Goal: Information Seeking & Learning: Check status

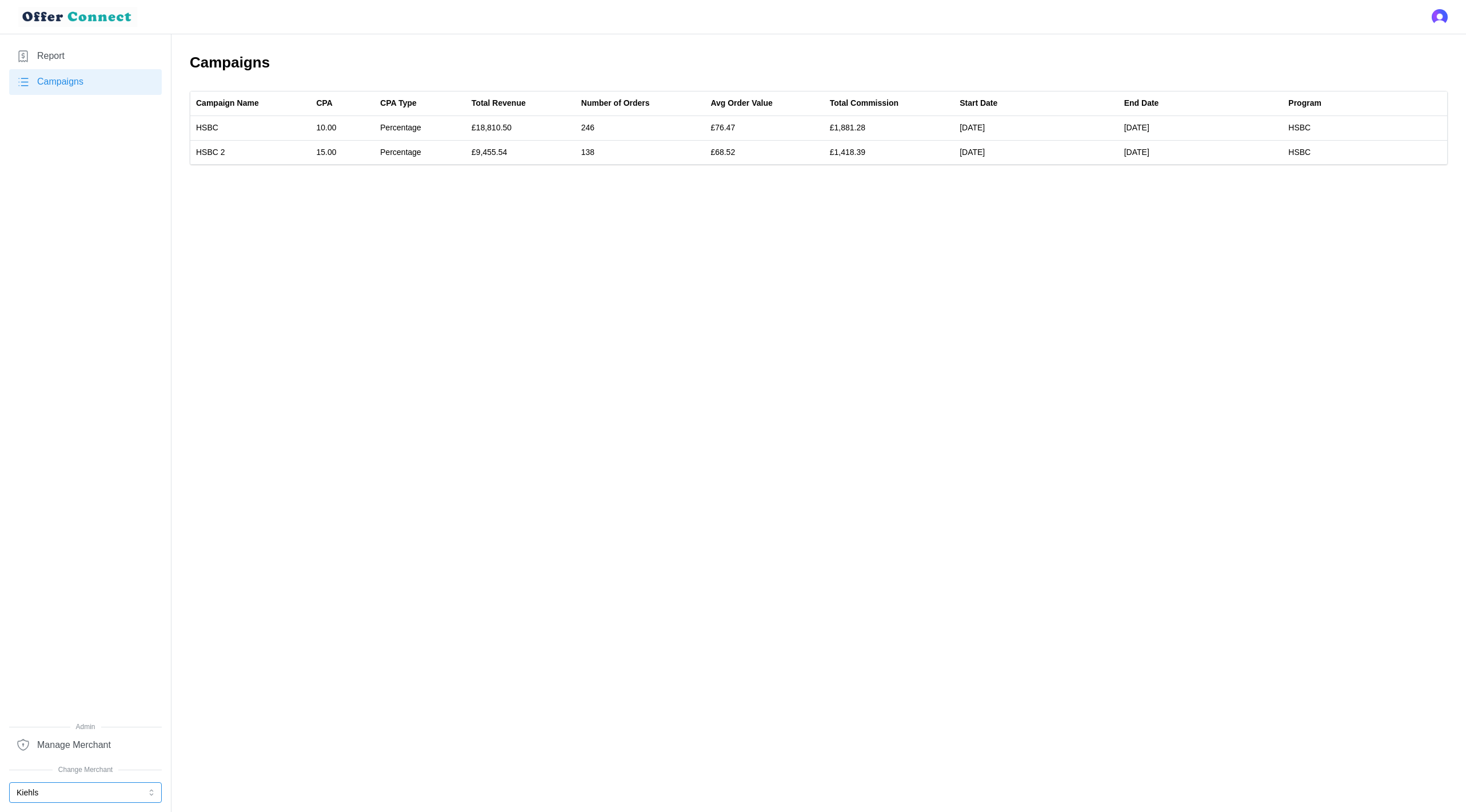
click at [55, 793] on button "Kiehls" at bounding box center [84, 791] width 152 height 21
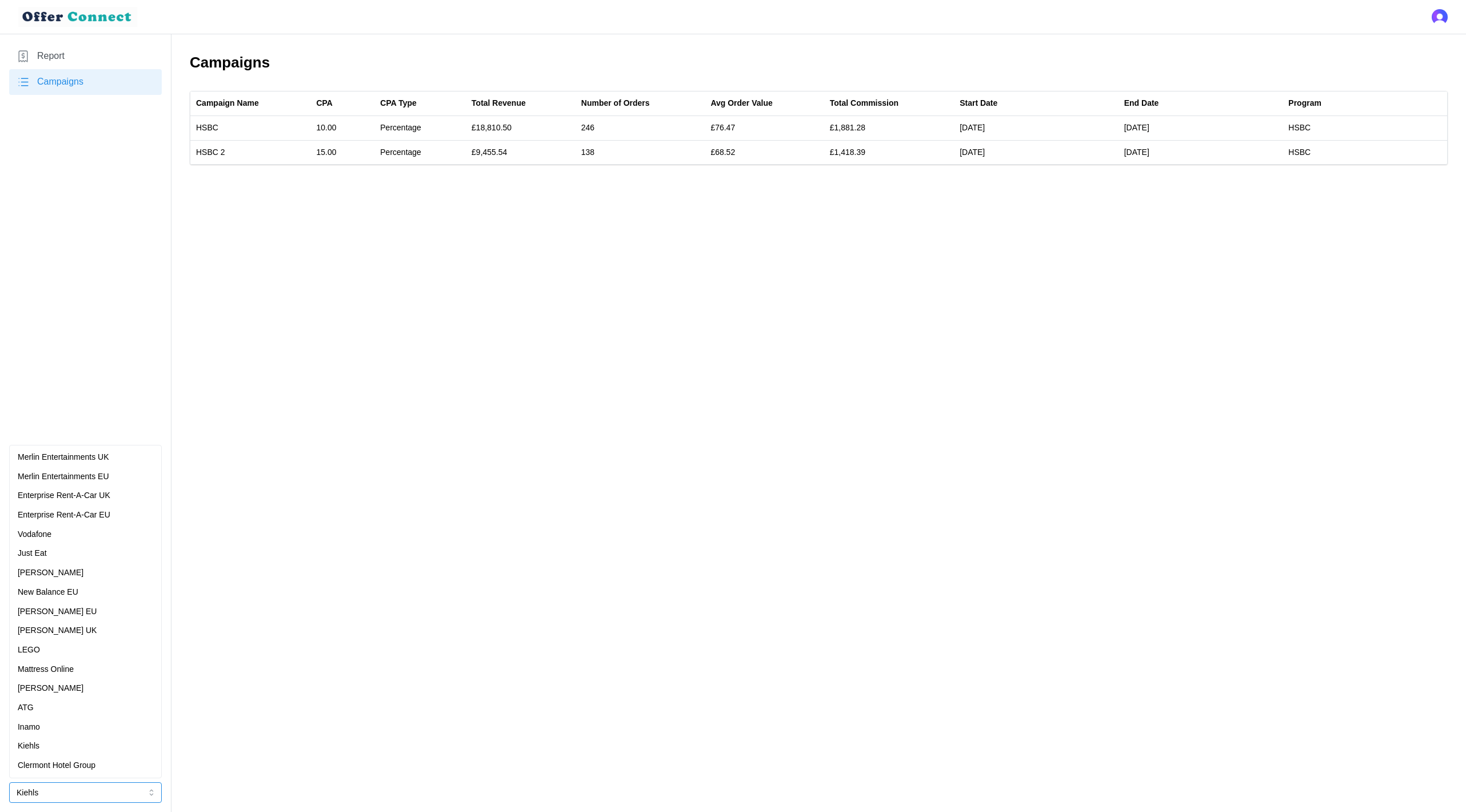
click at [106, 680] on div "[PERSON_NAME]" at bounding box center [85, 688] width 147 height 20
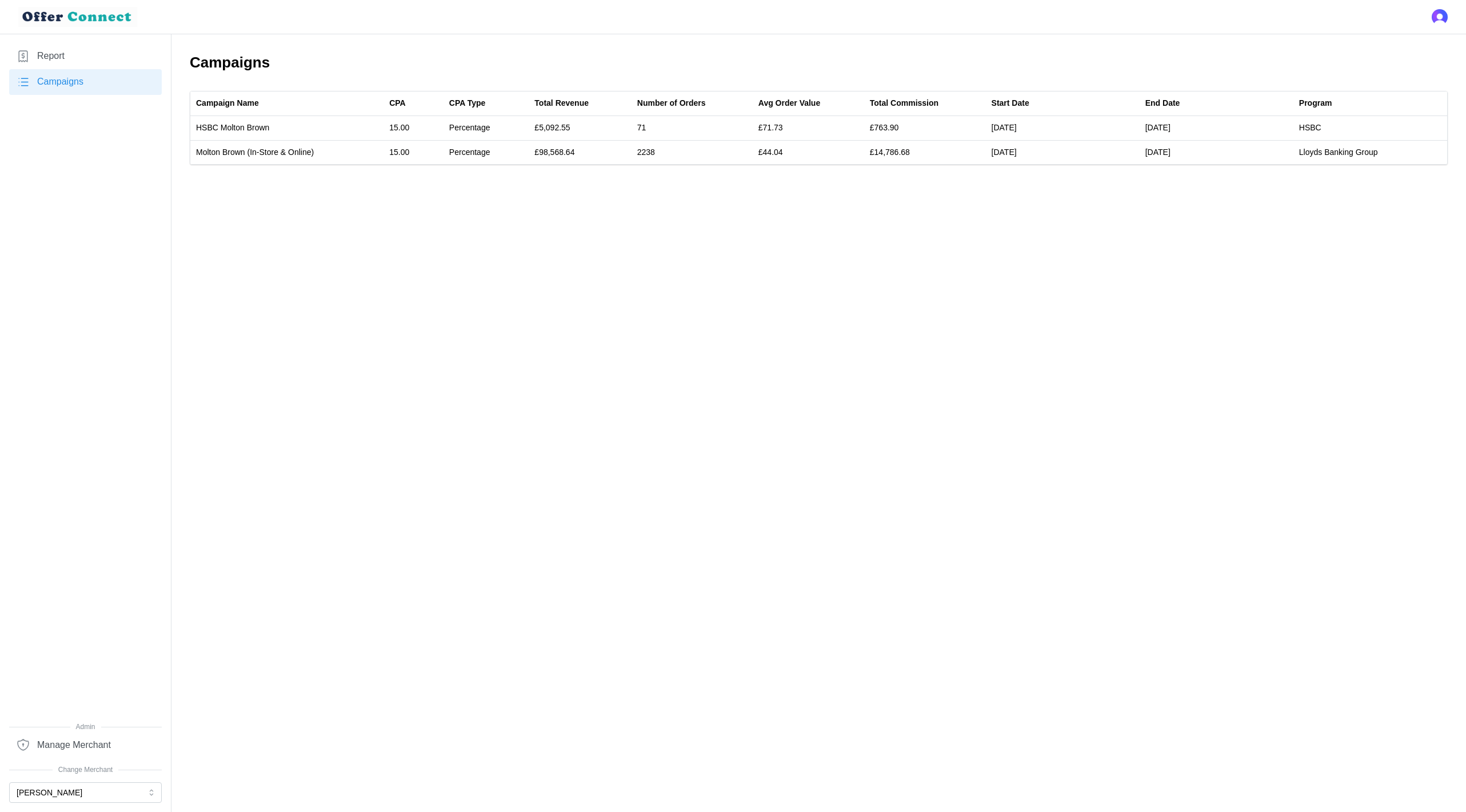
click at [47, 56] on span "Report" at bounding box center [51, 56] width 27 height 15
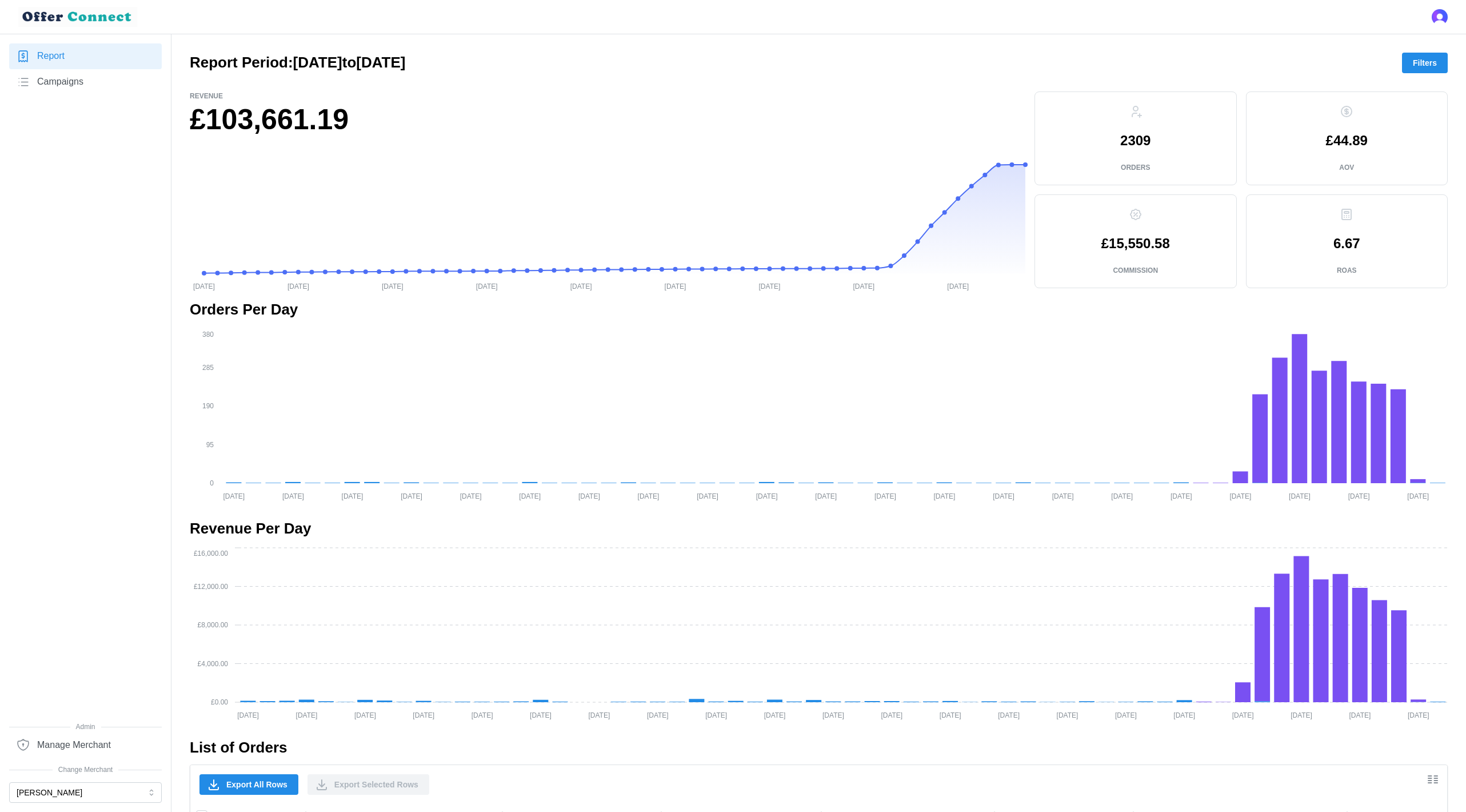
click at [1419, 69] on span "Filters" at bounding box center [1425, 63] width 24 height 20
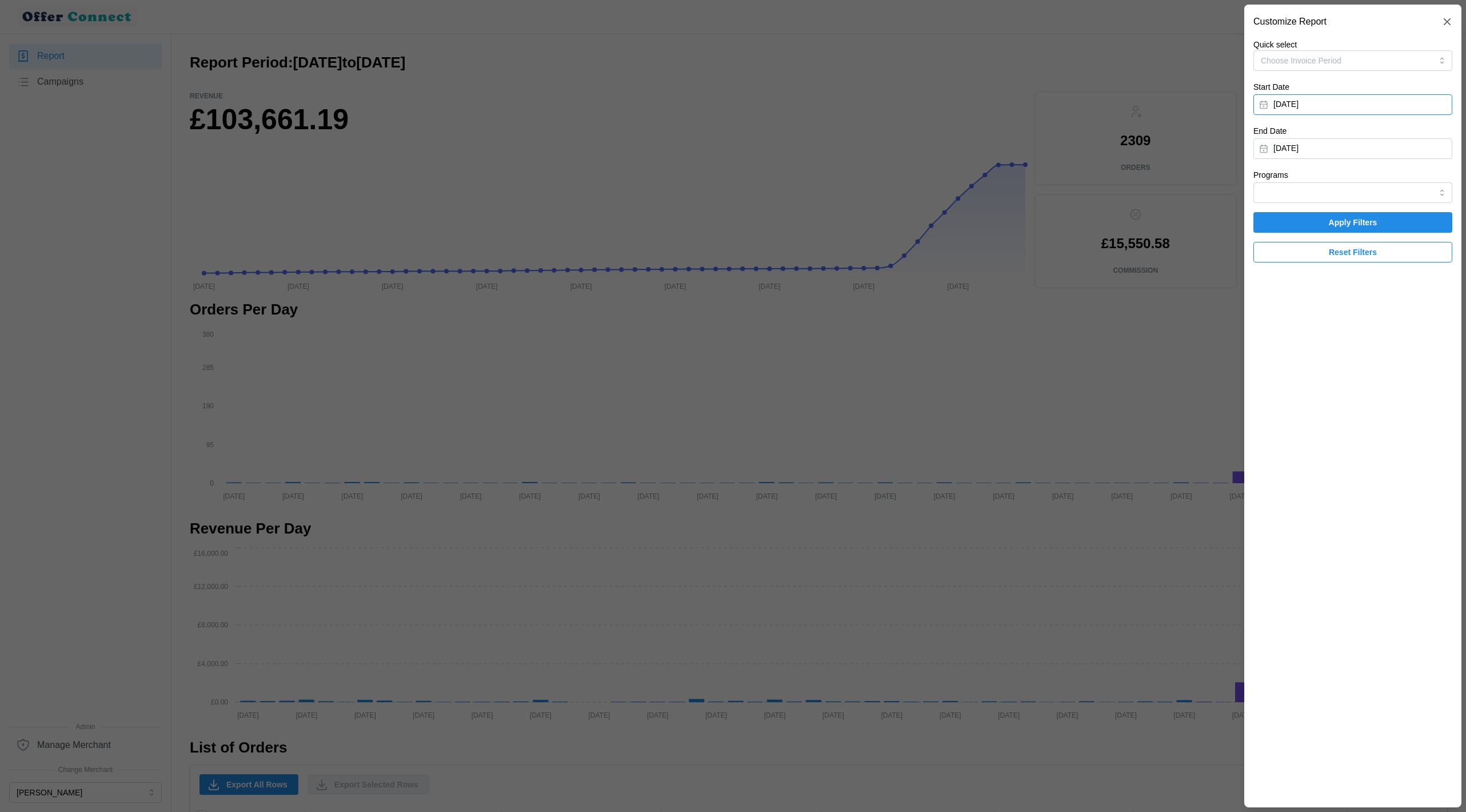
click at [1348, 96] on button "[DATE]" at bounding box center [1353, 104] width 199 height 21
click at [1324, 188] on input "Programs" at bounding box center [1353, 192] width 199 height 21
click at [1316, 238] on span "Lloyds Banking Group" at bounding box center [1301, 239] width 79 height 13
type input "Lloyds Banking Group"
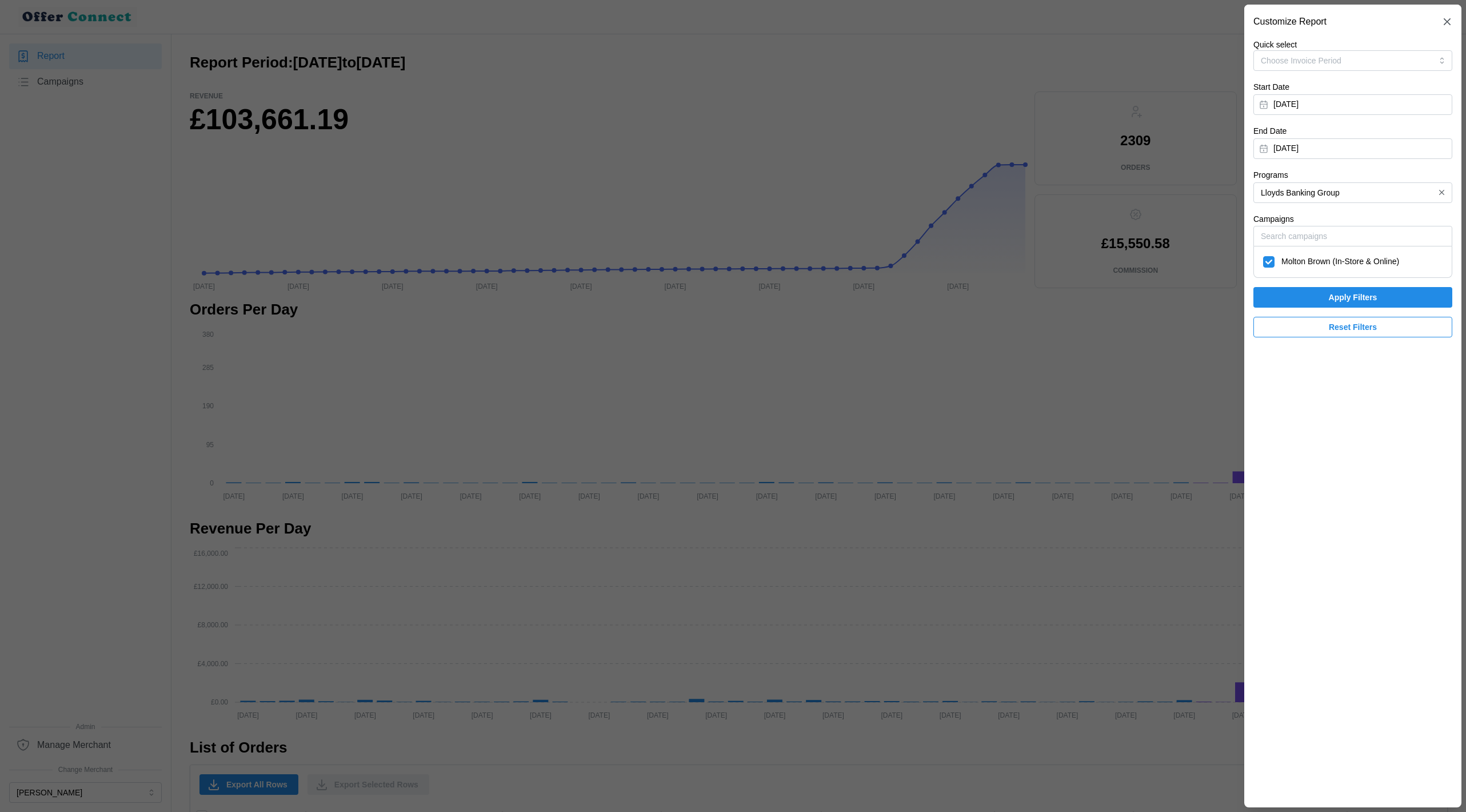
click at [1317, 297] on span "Apply Filters" at bounding box center [1353, 298] width 177 height 20
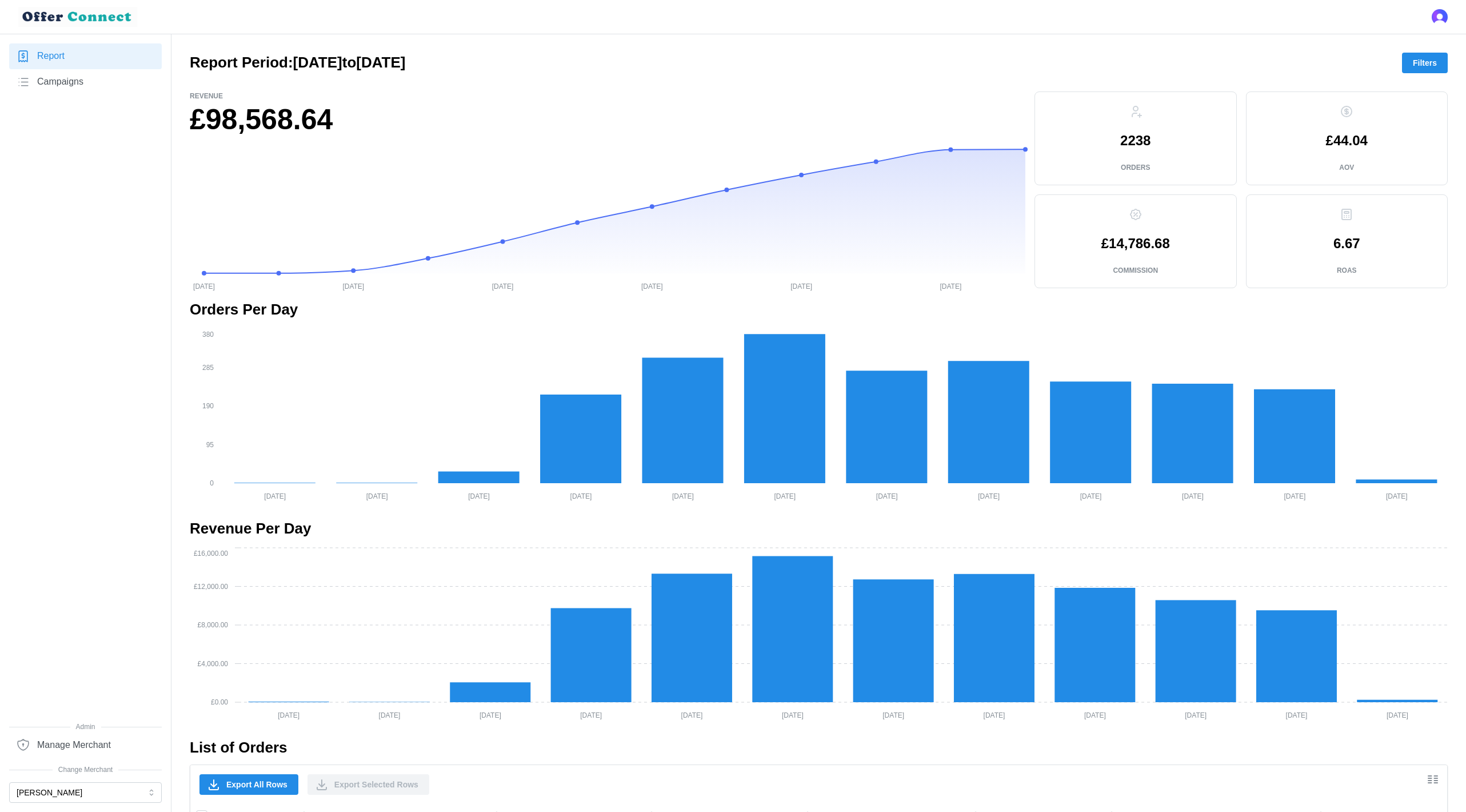
click at [1419, 77] on div at bounding box center [818, 82] width 1258 height 19
click at [1419, 67] on span "Filters" at bounding box center [1425, 63] width 24 height 20
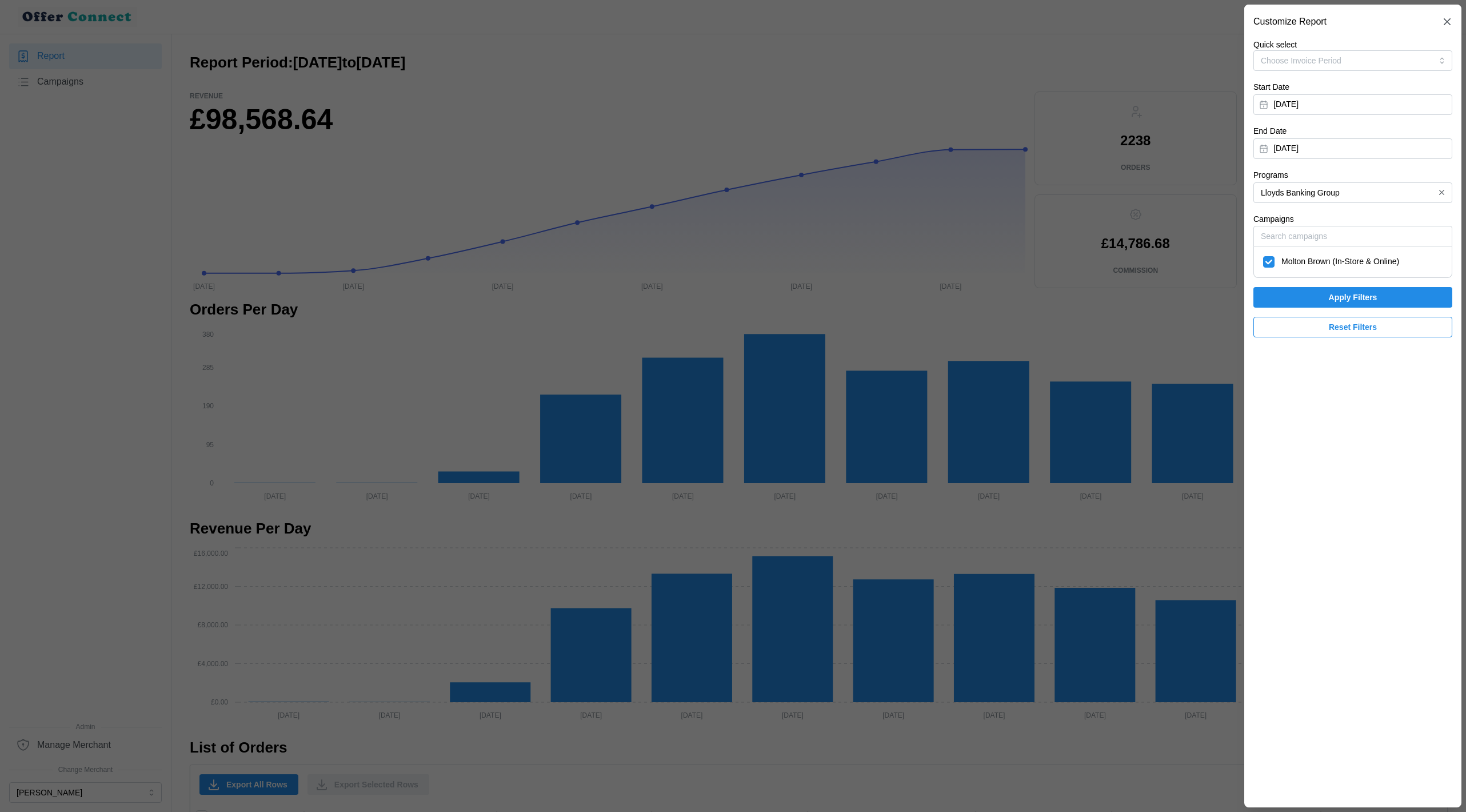
click at [1447, 189] on button "button" at bounding box center [1441, 192] width 13 height 13
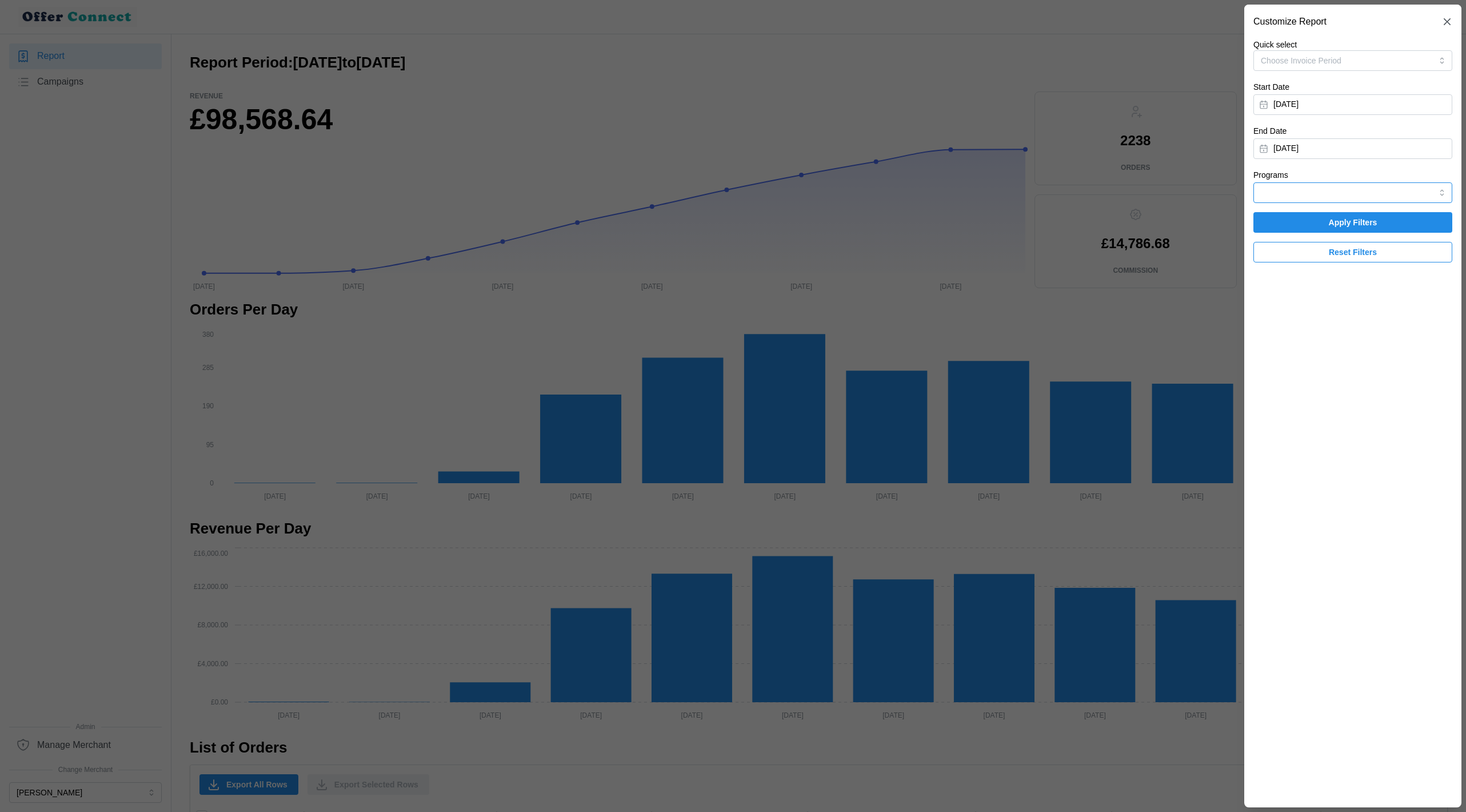
click at [1428, 190] on input "Programs" at bounding box center [1353, 192] width 199 height 21
click at [1409, 221] on div "HSBC" at bounding box center [1353, 220] width 193 height 20
type input "HSBC"
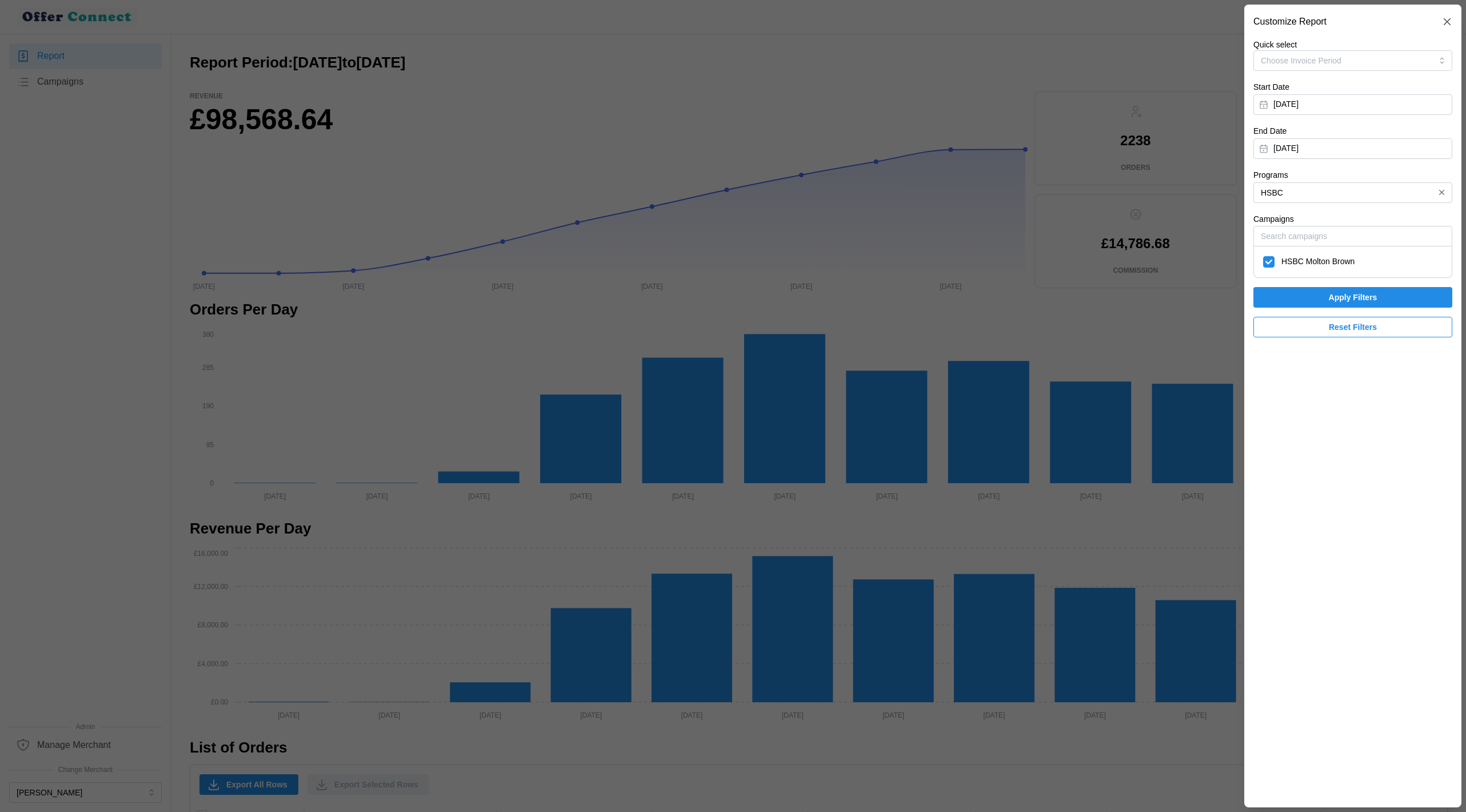
click at [1365, 292] on span "Apply Filters" at bounding box center [1353, 298] width 48 height 20
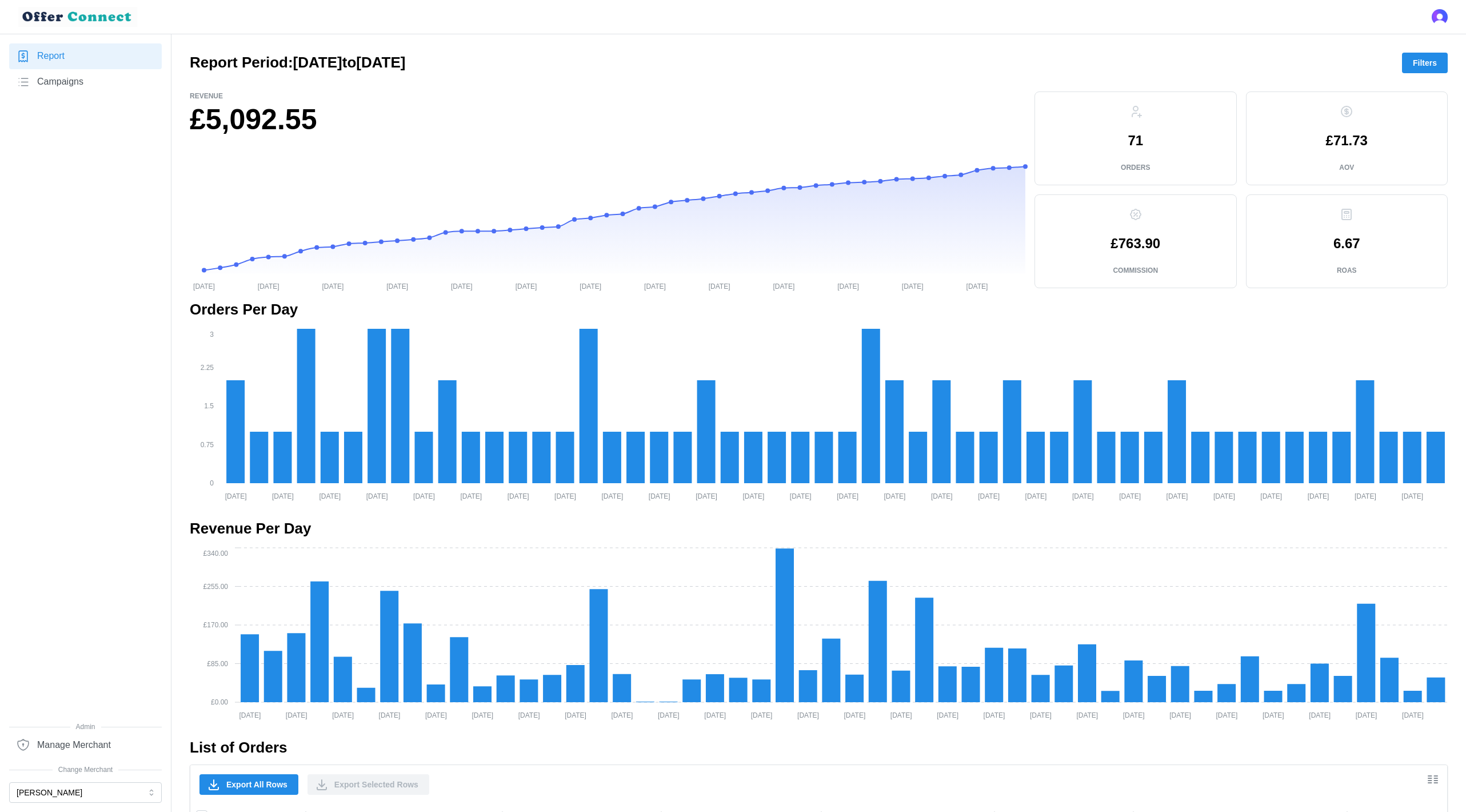
scroll to position [464, 0]
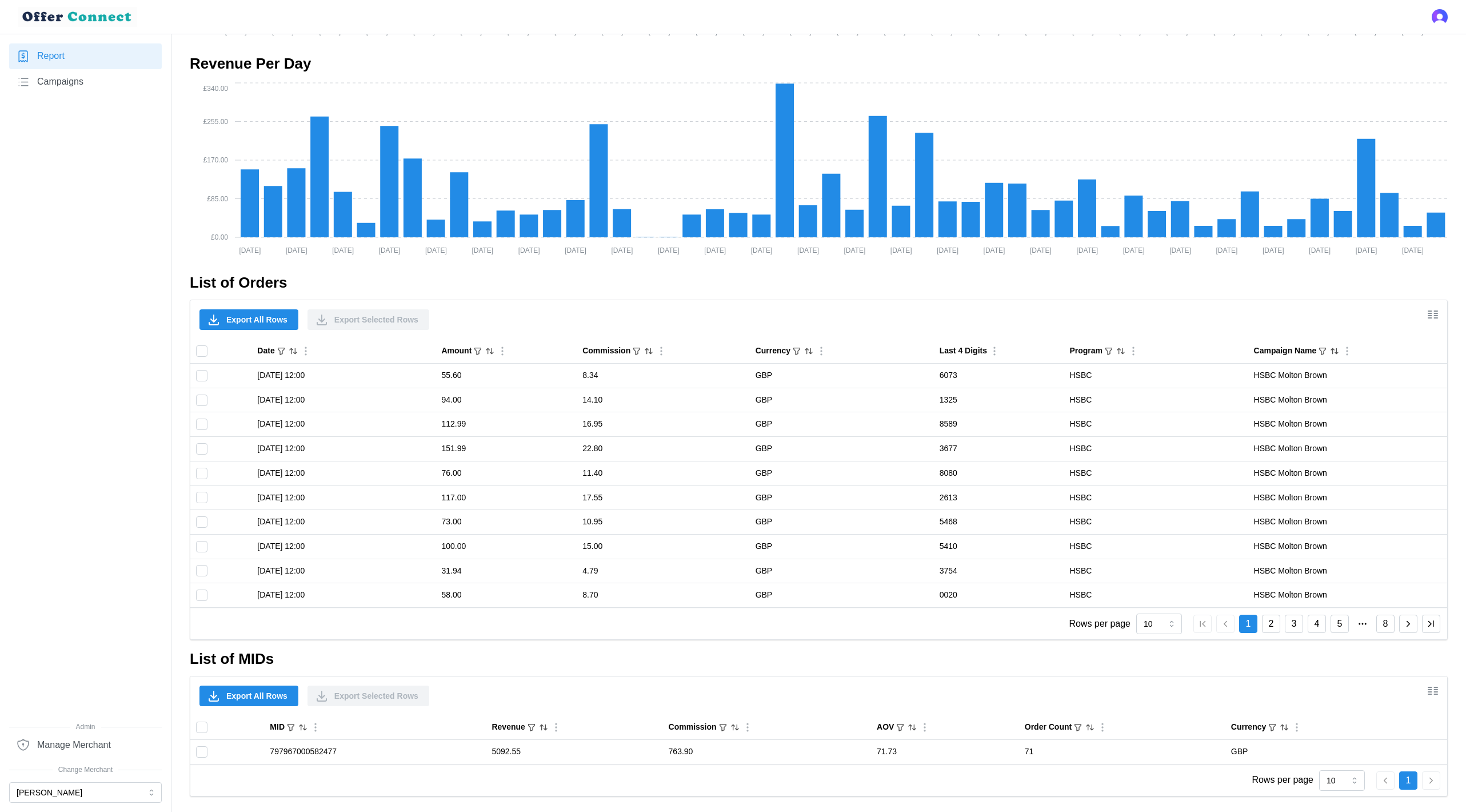
click at [1428, 691] on icon "Show/Hide columns" at bounding box center [1434, 690] width 14 height 14
click at [1392, 611] on span "Label" at bounding box center [1396, 609] width 27 height 12
click at [1362, 603] on input "Label" at bounding box center [1362, 603] width 0 height 0
click at [1242, 691] on div "Export All Rows Export Selected Rows" at bounding box center [819, 696] width 1257 height 39
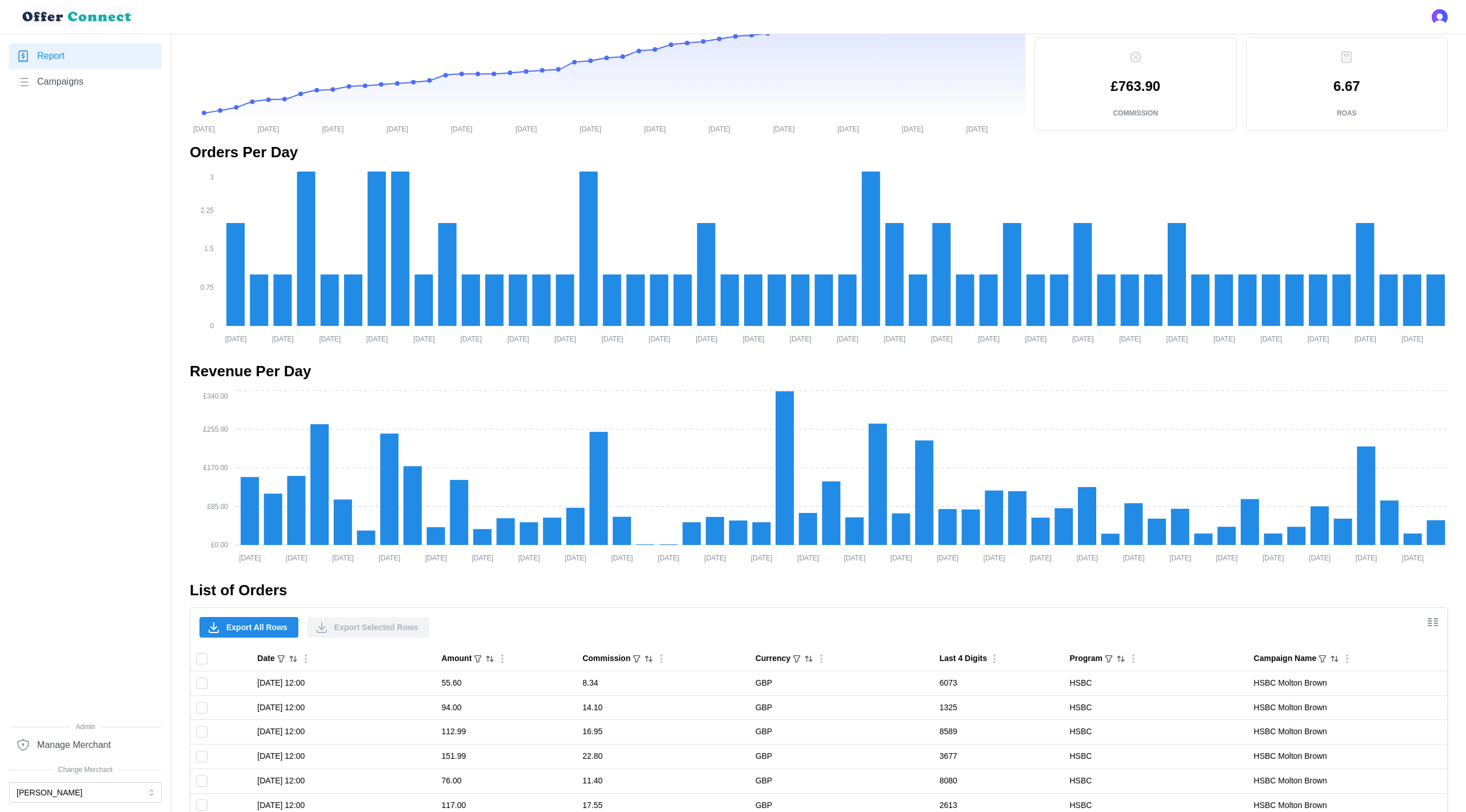
scroll to position [0, 0]
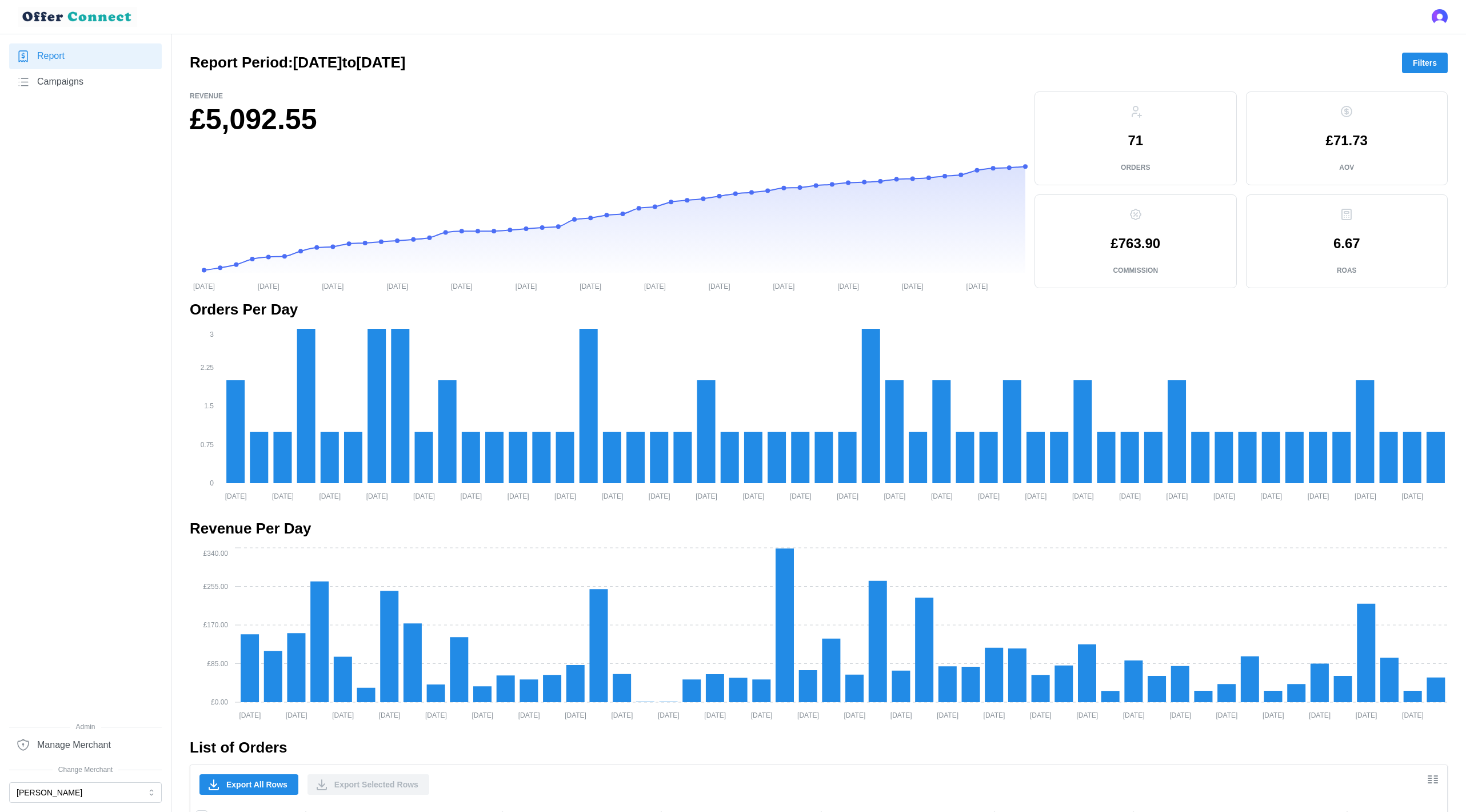
click at [1423, 64] on span "Filters" at bounding box center [1425, 63] width 24 height 20
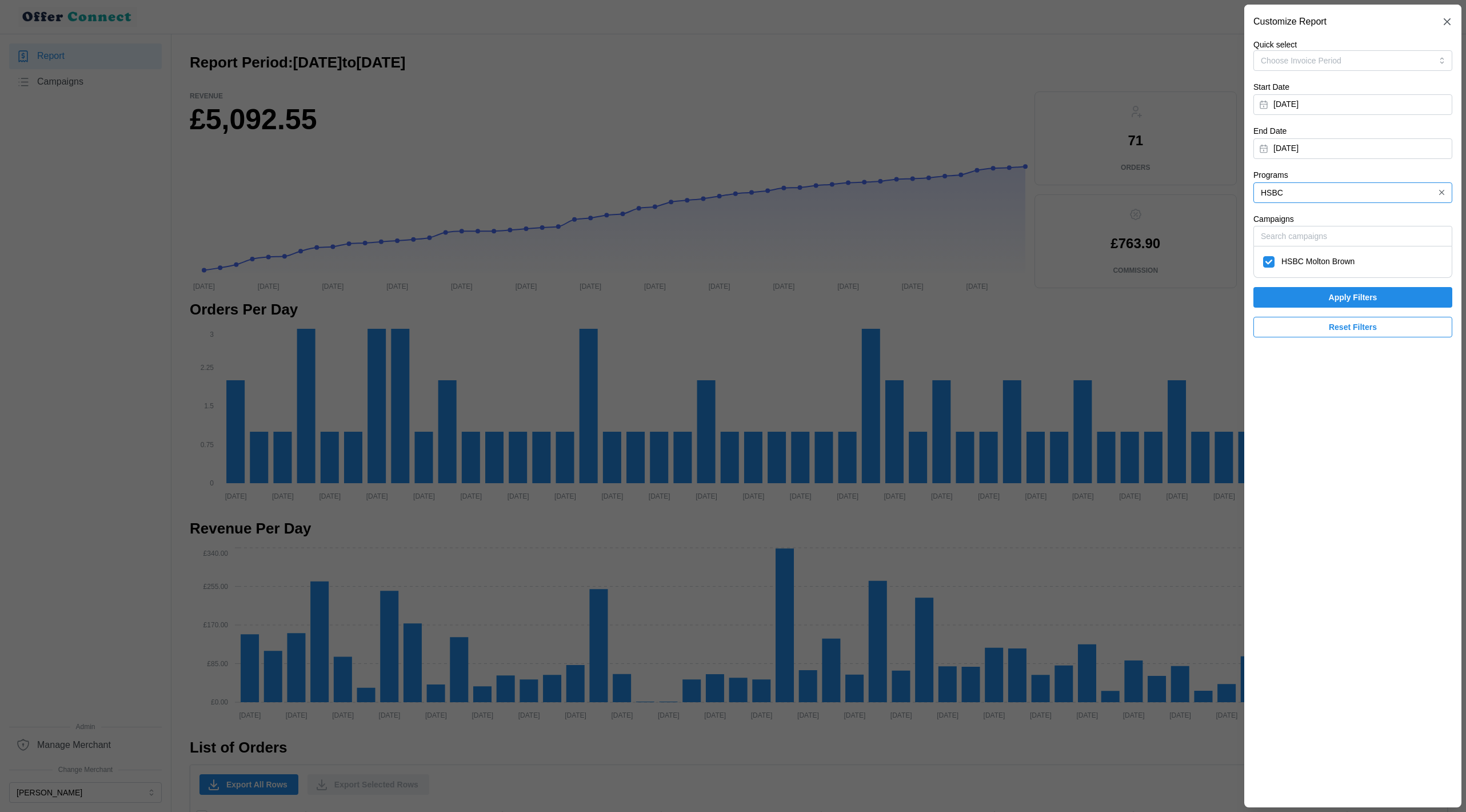
click at [1301, 189] on input "HSBC" at bounding box center [1353, 192] width 199 height 21
click at [1303, 242] on span "Lloyds Banking Group" at bounding box center [1301, 239] width 79 height 13
type input "Lloyds Banking Group"
click at [1319, 293] on span "Apply Filters" at bounding box center [1353, 298] width 177 height 20
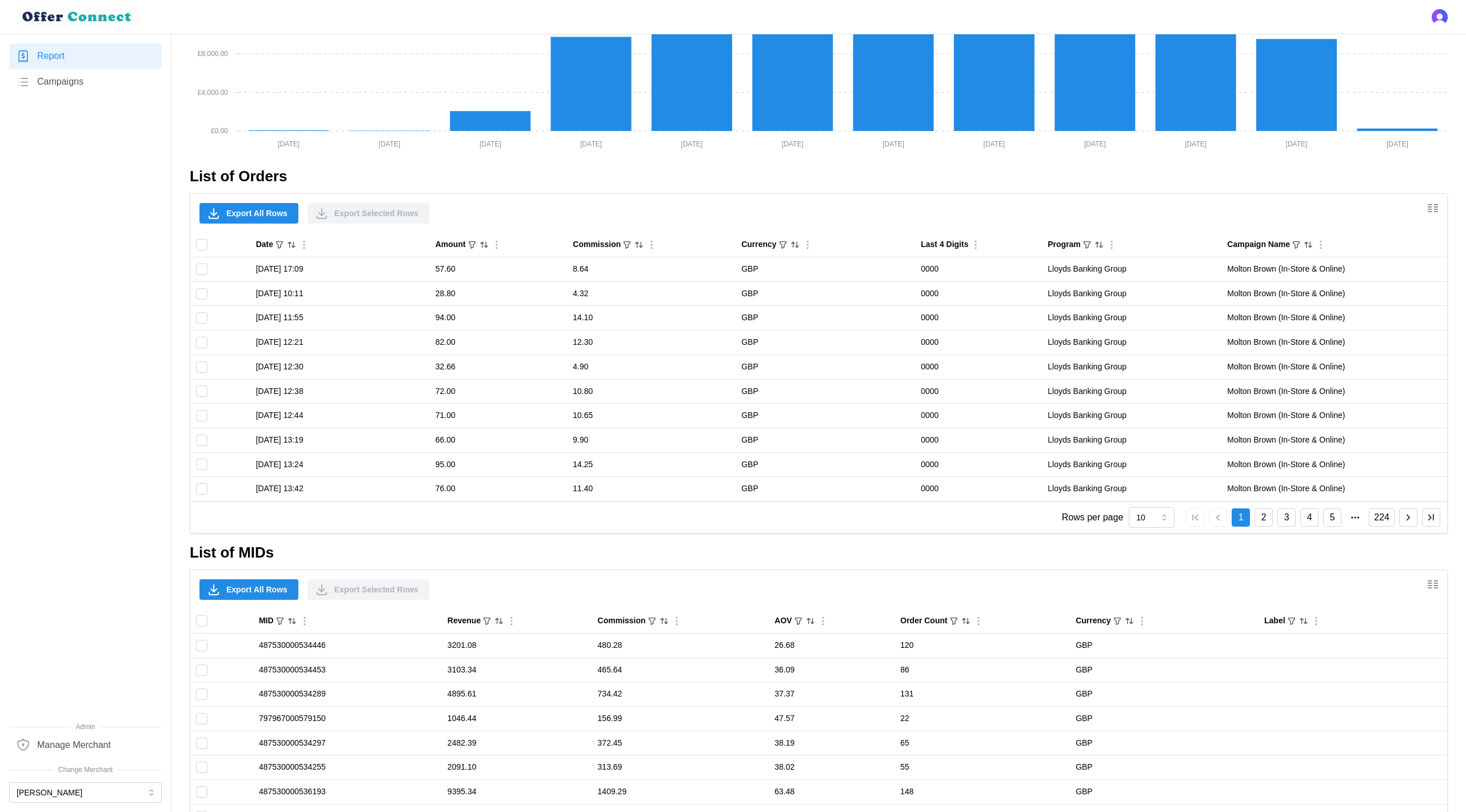
scroll to position [683, 0]
